Goal: Check status: Check status

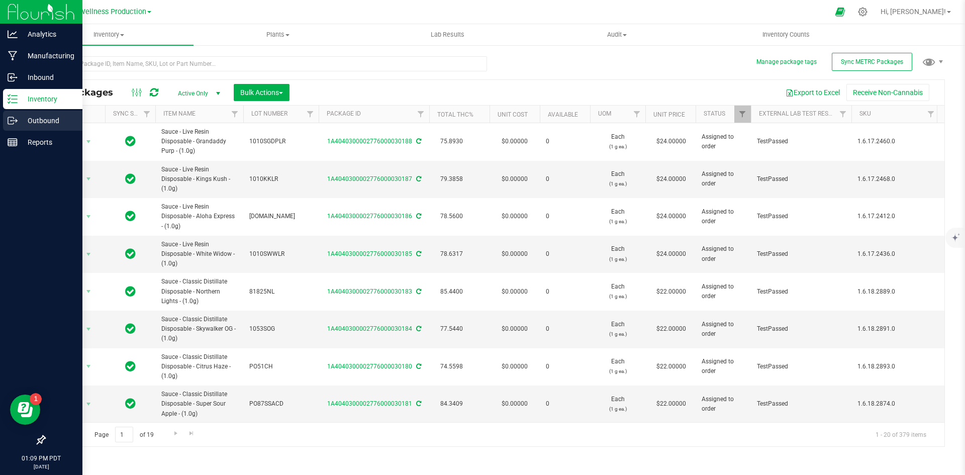
click at [59, 123] on p "Outbound" at bounding box center [48, 121] width 60 height 12
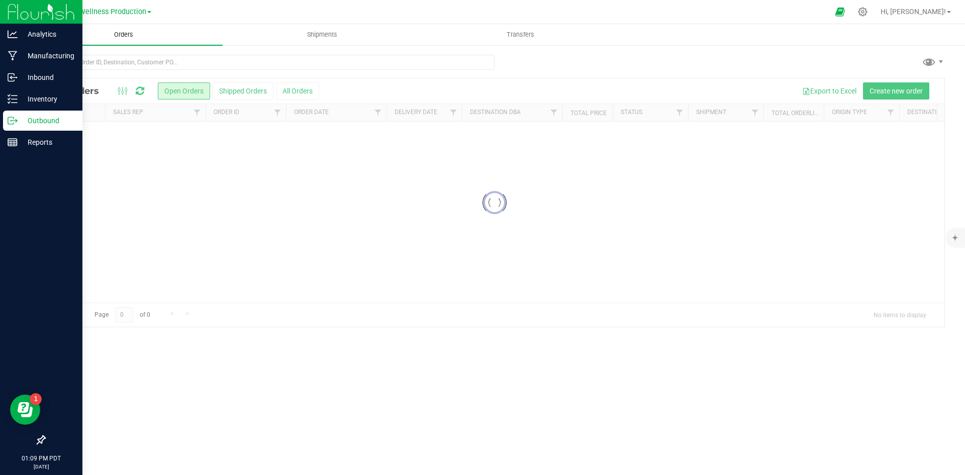
click at [118, 33] on span "Orders" at bounding box center [124, 34] width 46 height 9
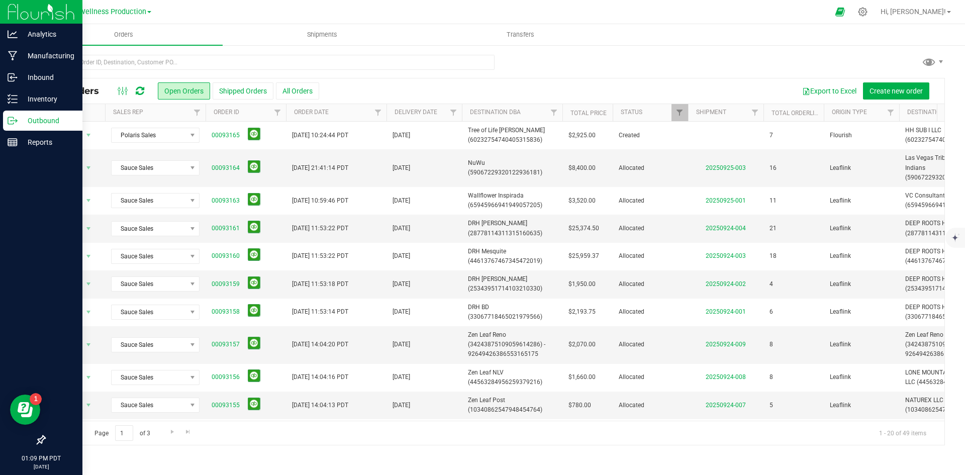
click at [199, 54] on div "All Orders Open Orders Shipped Orders All Orders Export to Excel Create new ord…" at bounding box center [494, 249] width 941 height 411
click at [200, 67] on input "text" at bounding box center [269, 62] width 450 height 15
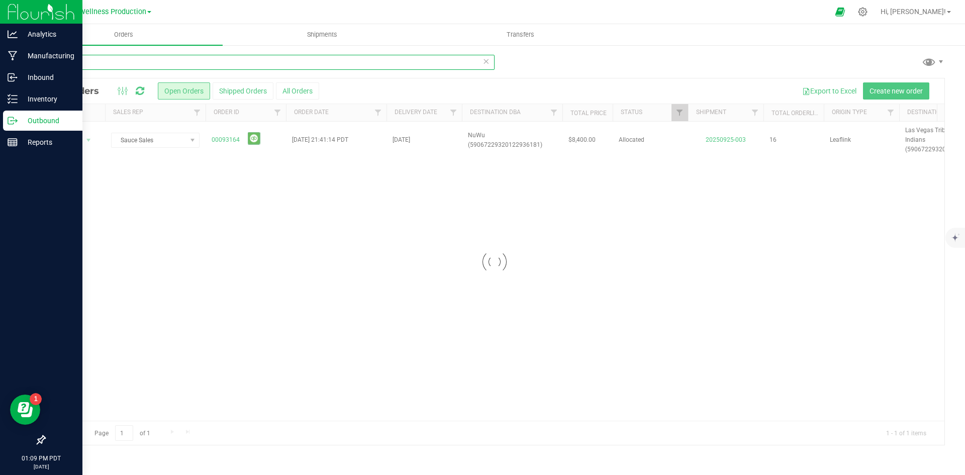
type input "NUWU"
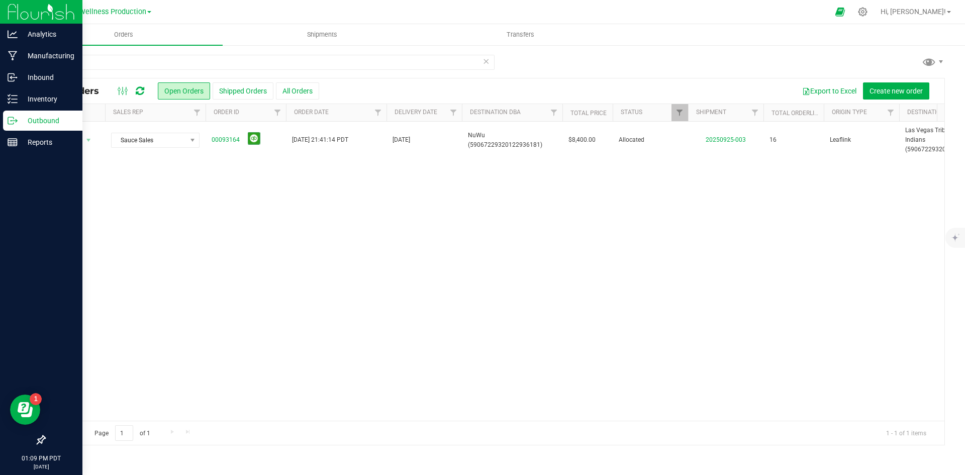
drag, startPoint x: 351, startPoint y: 173, endPoint x: 425, endPoint y: 229, distance: 92.6
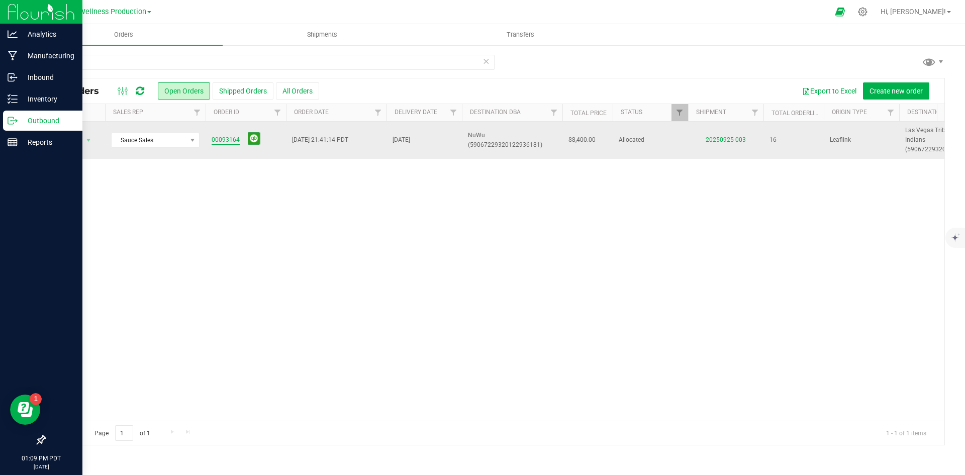
drag, startPoint x: 425, startPoint y: 229, endPoint x: 237, endPoint y: 138, distance: 208.8
click at [237, 138] on link "00093164" at bounding box center [226, 140] width 28 height 10
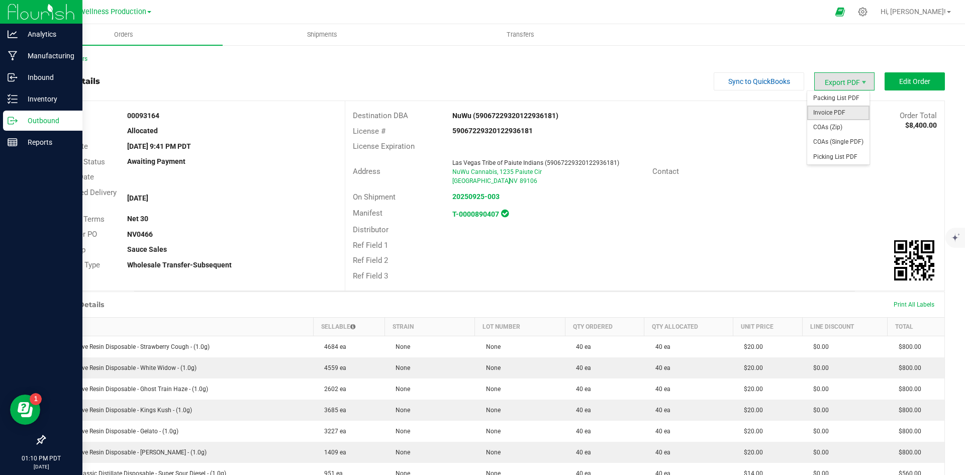
click at [835, 117] on span "Invoice PDF" at bounding box center [838, 113] width 62 height 15
click at [463, 211] on strong "T-0000890407" at bounding box center [475, 214] width 47 height 8
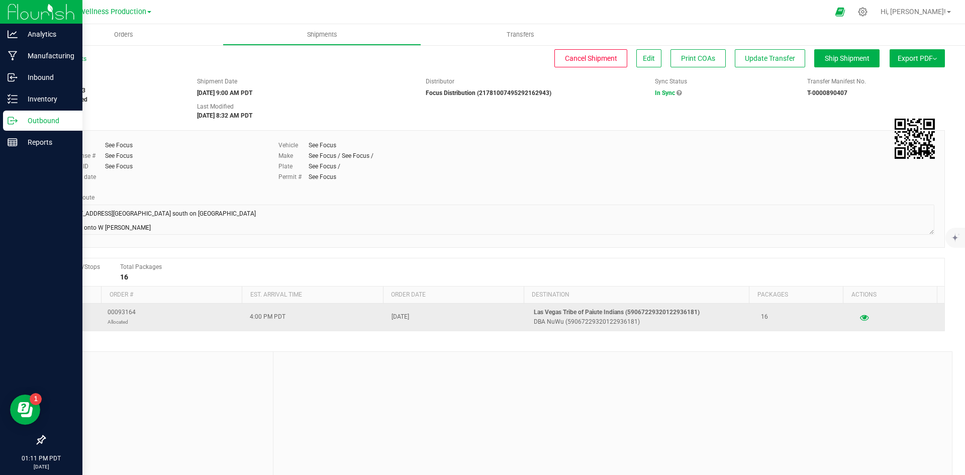
drag, startPoint x: 142, startPoint y: 311, endPoint x: 84, endPoint y: 315, distance: 57.5
click at [84, 315] on tr "1 00093164 Allocated 4:00 PM PDT [DATE] Las Vegas Tribe of Paiute Indians (5906…" at bounding box center [495, 317] width 900 height 27
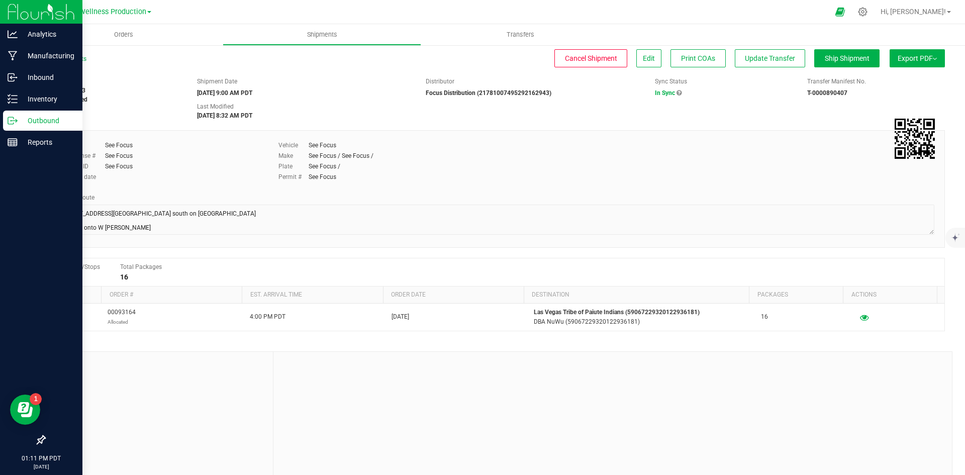
click at [146, 304] on td "00093164 Allocated" at bounding box center [173, 317] width 142 height 27
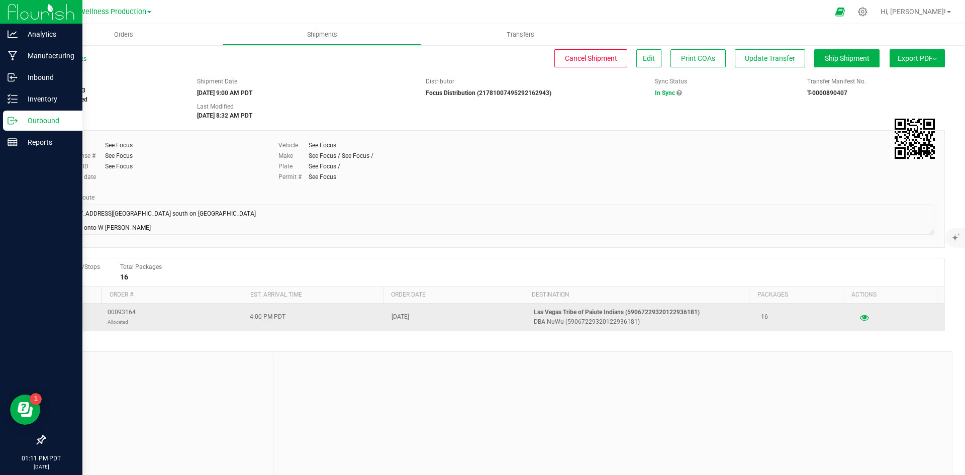
click at [114, 307] on td "00093164 Allocated" at bounding box center [173, 317] width 142 height 27
click at [128, 309] on span "00093164 Allocated" at bounding box center [122, 317] width 28 height 19
click at [132, 316] on span "00093164 Allocated" at bounding box center [122, 317] width 28 height 19
click at [123, 311] on span "00093164 Allocated" at bounding box center [122, 317] width 28 height 19
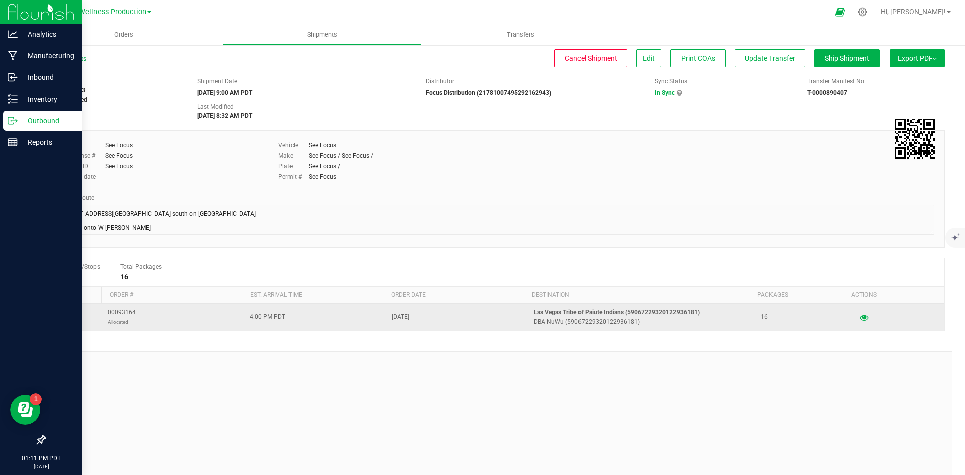
copy span "00093164"
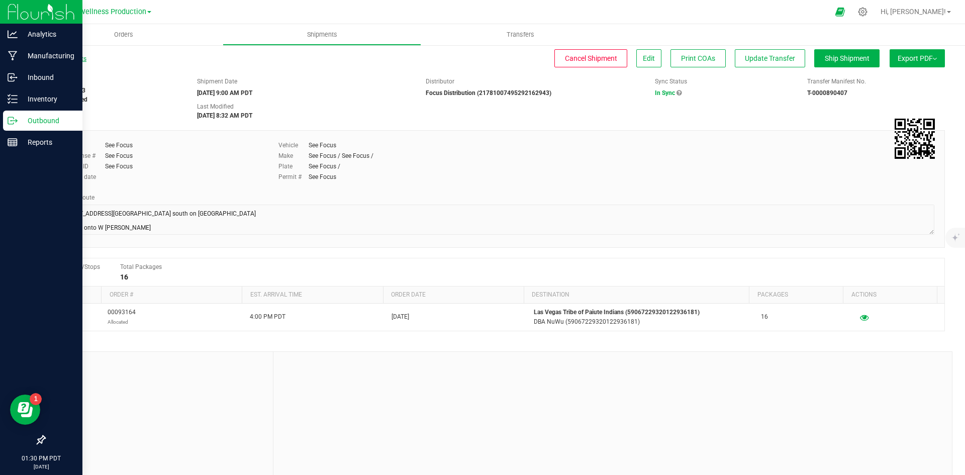
click at [68, 61] on link "All Shipments" at bounding box center [65, 58] width 42 height 7
